Goal: Transaction & Acquisition: Purchase product/service

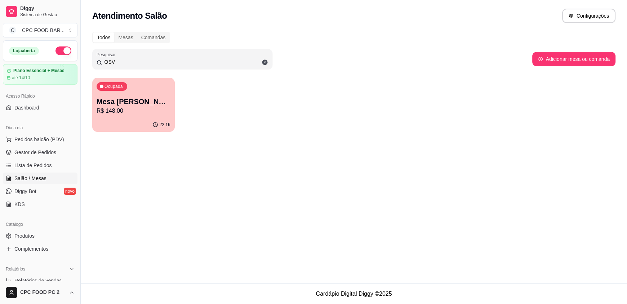
drag, startPoint x: 124, startPoint y: 60, endPoint x: 76, endPoint y: 59, distance: 47.9
click at [76, 59] on div "Diggy Sistema de Gestão C CPC FOOD BAR ... Loja aberta Plano Essencial + Mesas …" at bounding box center [313, 152] width 627 height 304
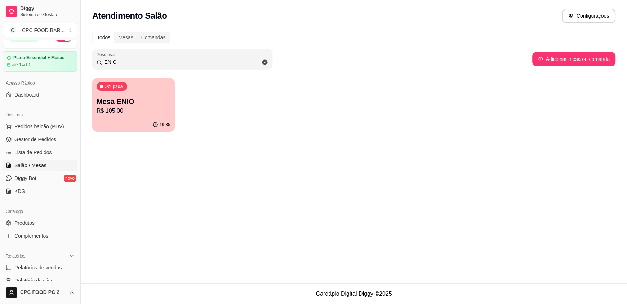
scroll to position [36, 0]
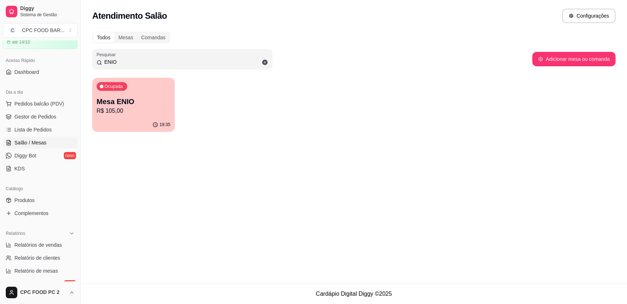
type input "ENIO"
click at [148, 111] on p "R$ 105,00" at bounding box center [134, 111] width 74 height 9
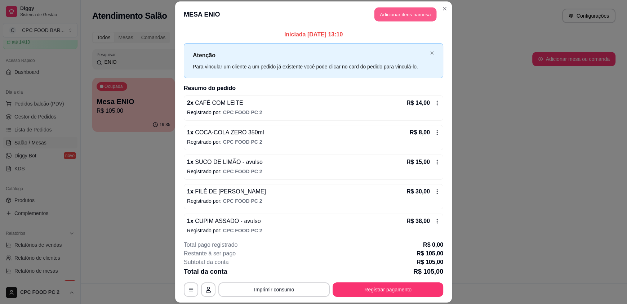
click at [390, 14] on button "Adicionar itens na mesa" at bounding box center [406, 15] width 62 height 14
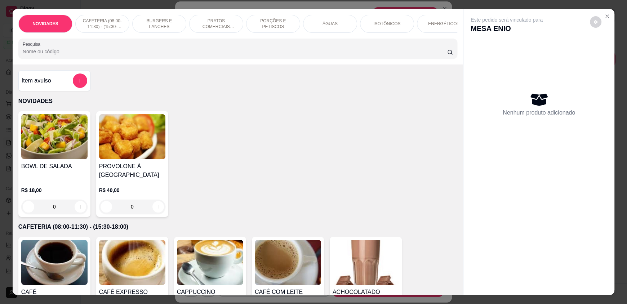
click at [248, 55] on input "Pesquisa" at bounding box center [235, 51] width 425 height 7
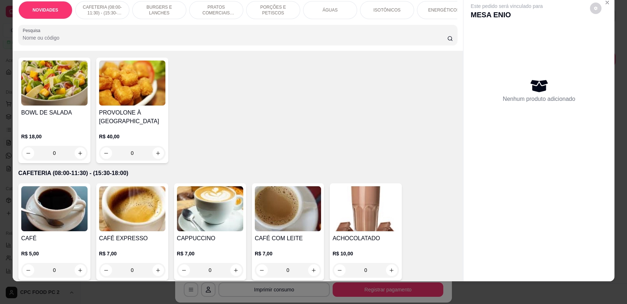
scroll to position [72, 0]
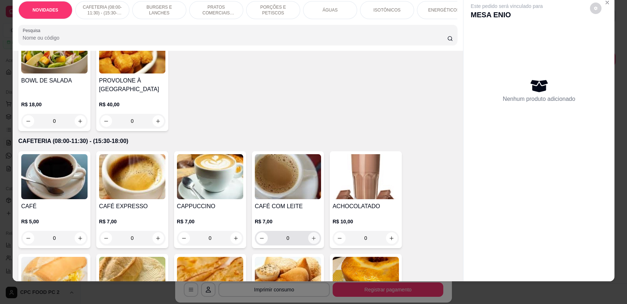
click at [313, 241] on icon "increase-product-quantity" at bounding box center [313, 238] width 5 height 5
type input "1"
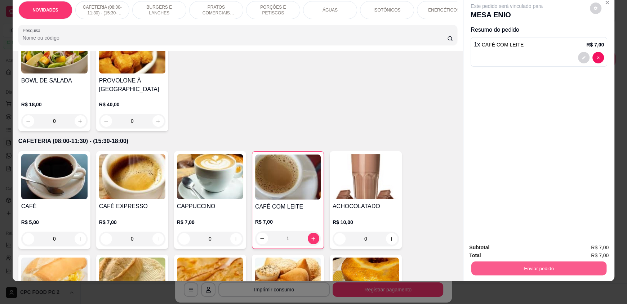
click at [549, 269] on button "Enviar pedido" at bounding box center [538, 268] width 135 height 14
click at [592, 249] on button "Enviar pedido" at bounding box center [590, 251] width 41 height 14
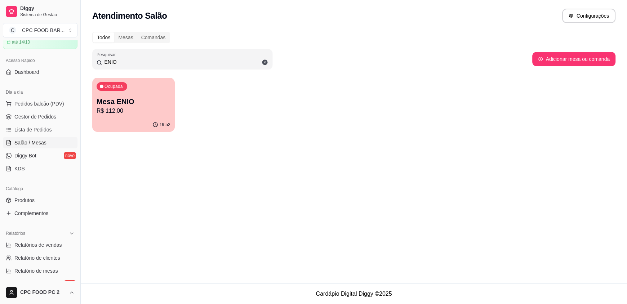
drag, startPoint x: 124, startPoint y: 59, endPoint x: 97, endPoint y: 59, distance: 27.0
click at [97, 59] on div "ENIO" at bounding box center [183, 59] width 172 height 14
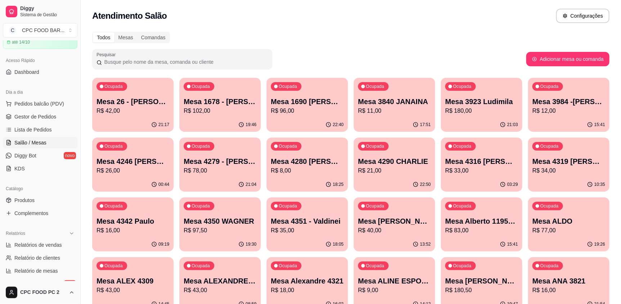
click at [116, 63] on input "Pesquisar" at bounding box center [185, 61] width 166 height 7
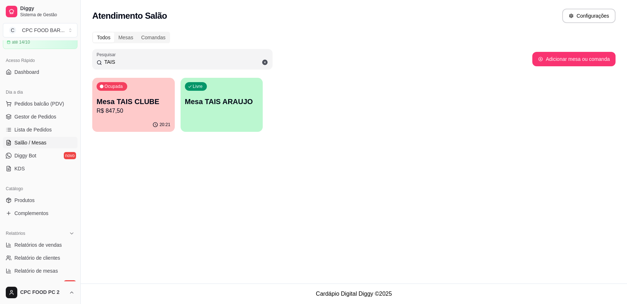
type input "TAIS"
click at [144, 121] on div "20:21" at bounding box center [133, 125] width 80 height 14
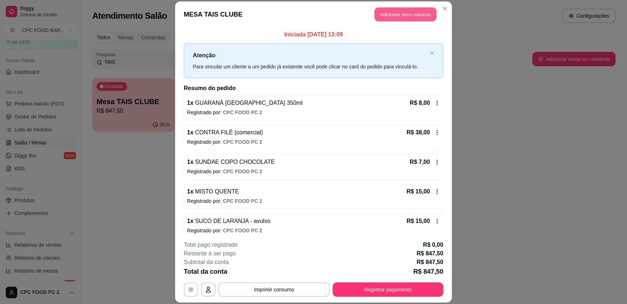
click at [410, 9] on button "Adicionar itens na mesa" at bounding box center [406, 15] width 62 height 14
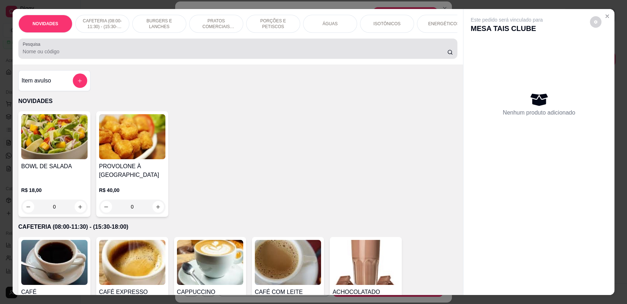
click at [256, 56] on div at bounding box center [238, 48] width 430 height 14
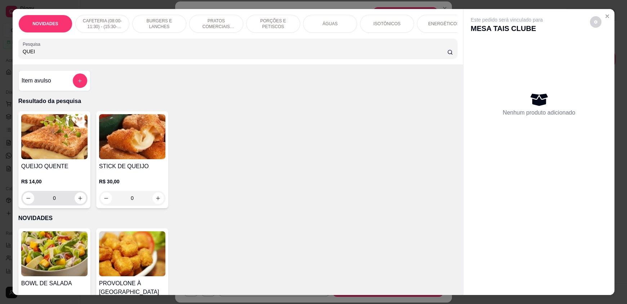
type input "QUEI"
click at [80, 201] on icon "increase-product-quantity" at bounding box center [80, 198] width 5 height 5
type input "1"
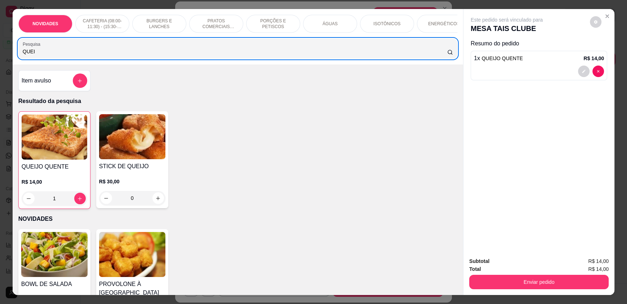
drag, startPoint x: 74, startPoint y: 53, endPoint x: 0, endPoint y: 56, distance: 74.0
click at [3, 57] on div "NOVIDADES CAFETERIA (08:00-11:30) - (15:30-18:00) BURGERS E LANCHES PRATOS COME…" at bounding box center [313, 152] width 627 height 304
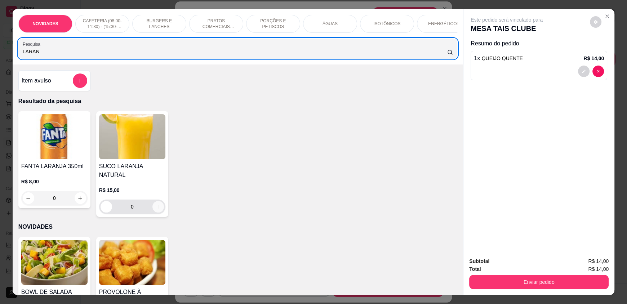
type input "LARAN"
click at [152, 207] on button "increase-product-quantity" at bounding box center [158, 207] width 12 height 12
type input "1"
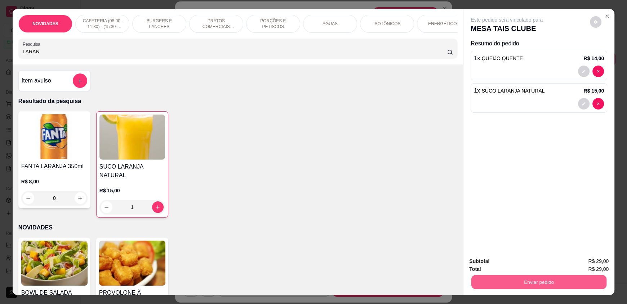
click at [560, 286] on button "Enviar pedido" at bounding box center [538, 282] width 135 height 14
click at [583, 266] on button "Enviar pedido" at bounding box center [590, 264] width 40 height 13
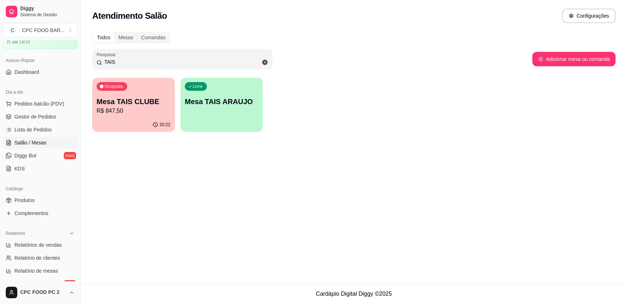
drag, startPoint x: 120, startPoint y: 64, endPoint x: 73, endPoint y: 66, distance: 46.6
click at [73, 64] on div "Diggy Sistema de Gestão C CPC FOOD BAR ... Loja aberta Plano Essencial + Mesas …" at bounding box center [313, 152] width 627 height 304
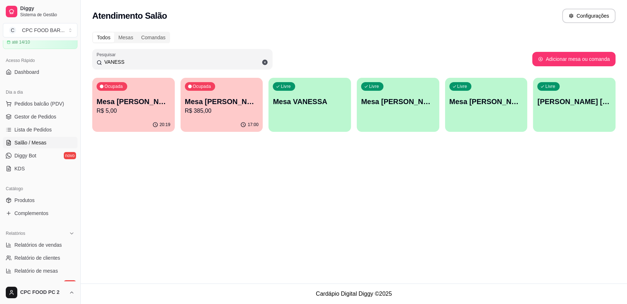
type input "VANESS"
click at [227, 103] on p "Mesa [PERSON_NAME]" at bounding box center [222, 102] width 74 height 10
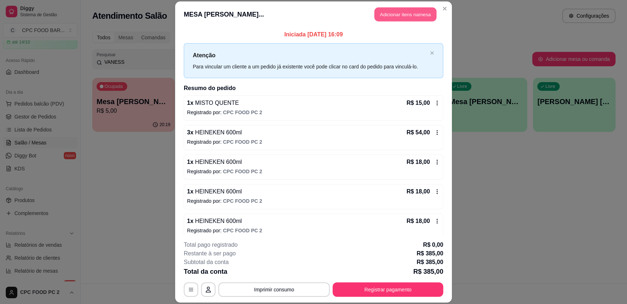
click at [384, 12] on button "Adicionar itens na mesa" at bounding box center [406, 15] width 62 height 14
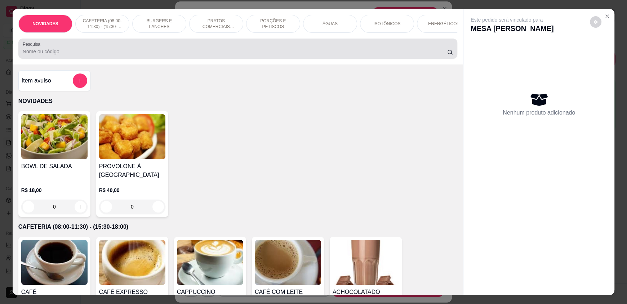
click at [170, 56] on div at bounding box center [238, 48] width 430 height 14
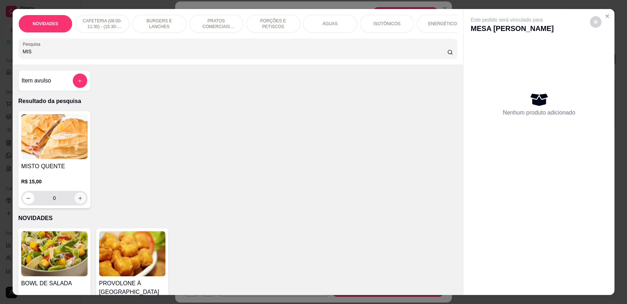
type input "MIS"
click at [77, 201] on icon "increase-product-quantity" at bounding box center [79, 198] width 5 height 5
type input "1"
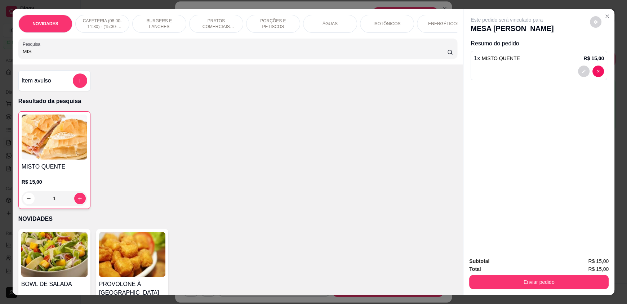
drag, startPoint x: 70, startPoint y: 56, endPoint x: 0, endPoint y: 42, distance: 70.9
click at [0, 42] on div "NOVIDADES CAFETERIA (08:00-11:30) - (15:30-18:00) BURGERS E LANCHES PRATOS COME…" at bounding box center [313, 152] width 627 height 304
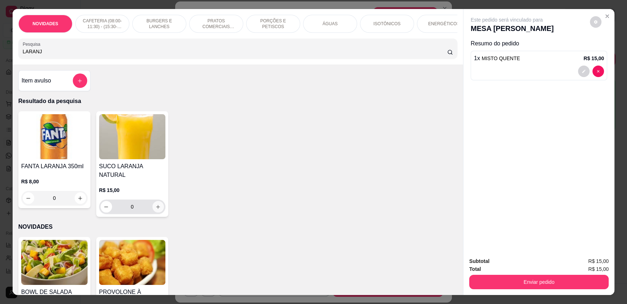
type input "LARANJ"
click at [162, 205] on div "0" at bounding box center [132, 207] width 66 height 14
click at [156, 204] on icon "increase-product-quantity" at bounding box center [158, 206] width 5 height 5
type input "1"
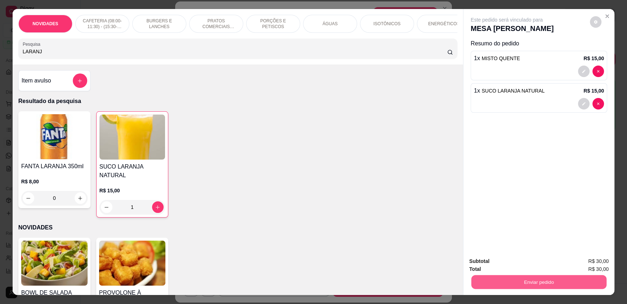
click at [556, 284] on button "Enviar pedido" at bounding box center [538, 282] width 135 height 14
click at [583, 262] on button "Enviar pedido" at bounding box center [590, 265] width 41 height 14
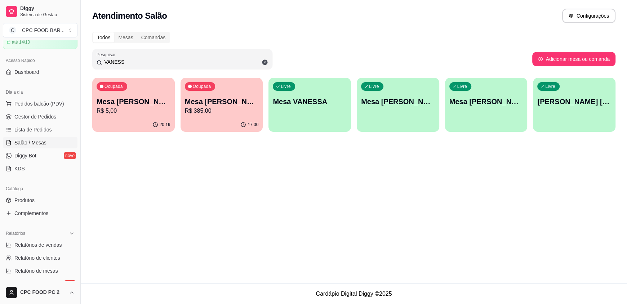
drag, startPoint x: 153, startPoint y: 62, endPoint x: 84, endPoint y: 58, distance: 68.6
click at [82, 58] on div "Diggy Sistema de Gestão C CPC FOOD BAR ... Loja aberta Plano Essencial + Mesas …" at bounding box center [313, 152] width 627 height 304
type input "VANE"
click at [214, 103] on p "Mesa [PERSON_NAME]" at bounding box center [222, 102] width 74 height 10
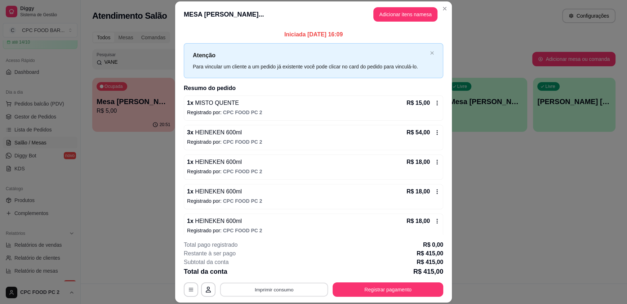
click at [266, 293] on button "Imprimir consumo" at bounding box center [274, 290] width 108 height 14
click at [267, 274] on button "IMPRESSORA" at bounding box center [274, 273] width 52 height 12
